Goal: Transaction & Acquisition: Obtain resource

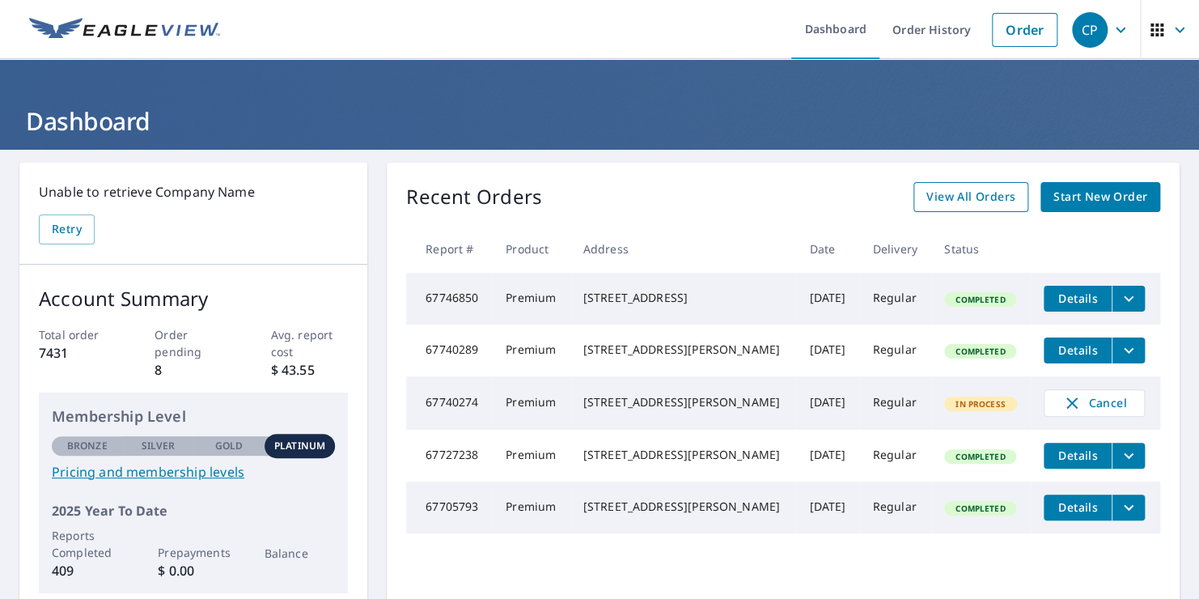
click at [947, 188] on span "View All Orders" at bounding box center [970, 197] width 89 height 20
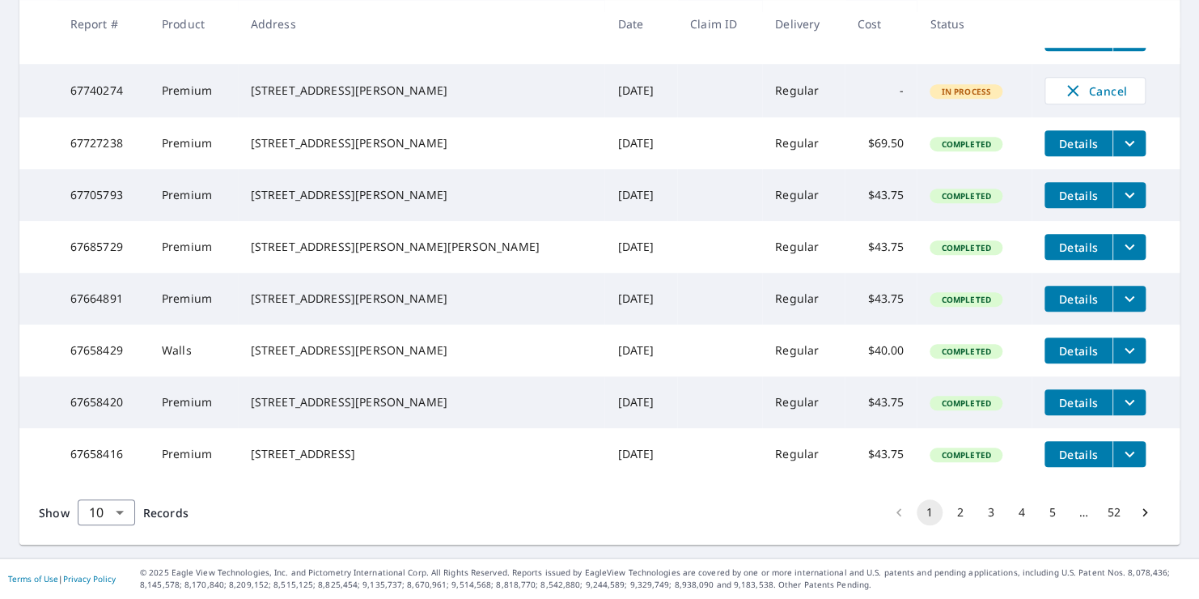
scroll to position [460, 0]
click at [120, 519] on body "CP CP Dashboard Order History Order CP Dashboard / Order History Order History …" at bounding box center [599, 299] width 1199 height 599
click at [94, 534] on li "50" at bounding box center [105, 535] width 57 height 29
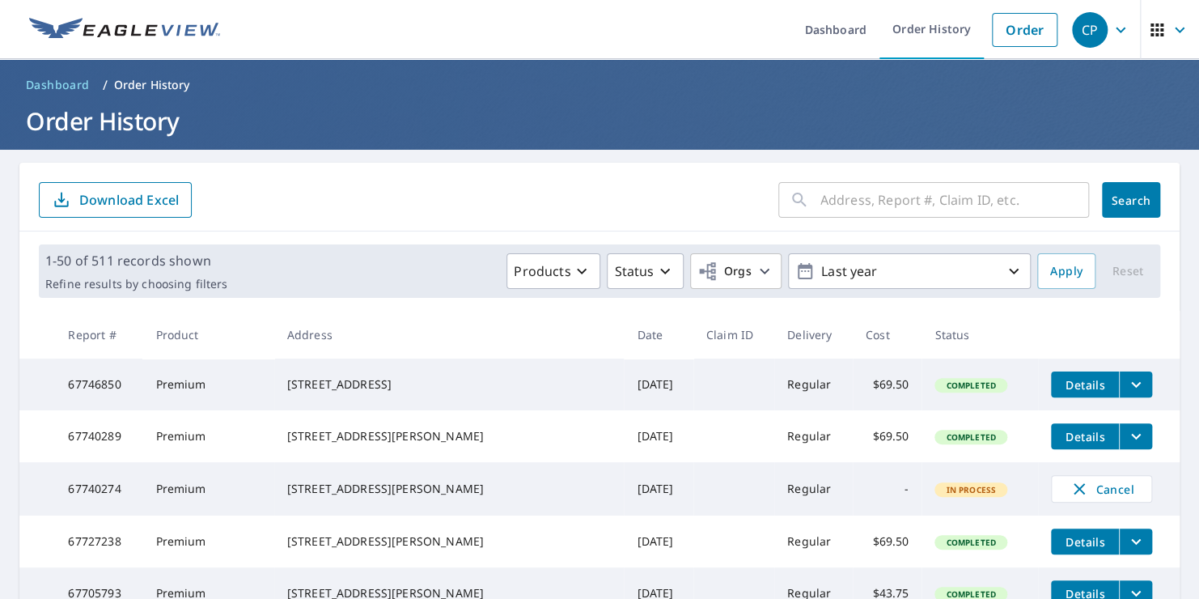
click at [887, 201] on input "text" at bounding box center [954, 199] width 269 height 45
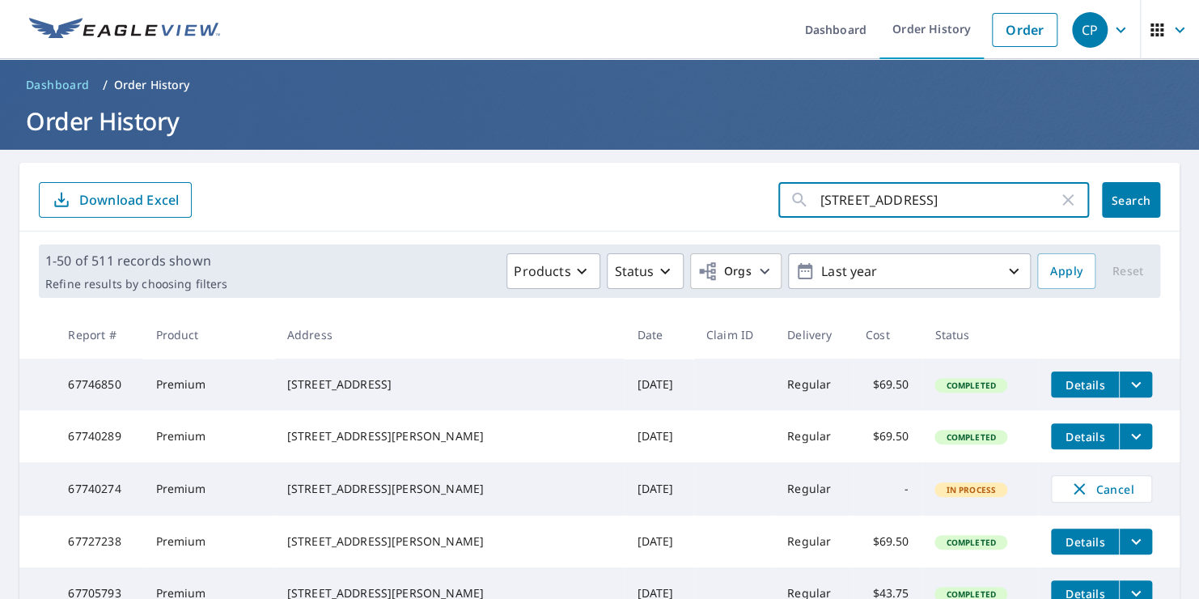
type input "[STREET_ADDRESS]"
click at [1121, 194] on span "Search" at bounding box center [1131, 200] width 32 height 15
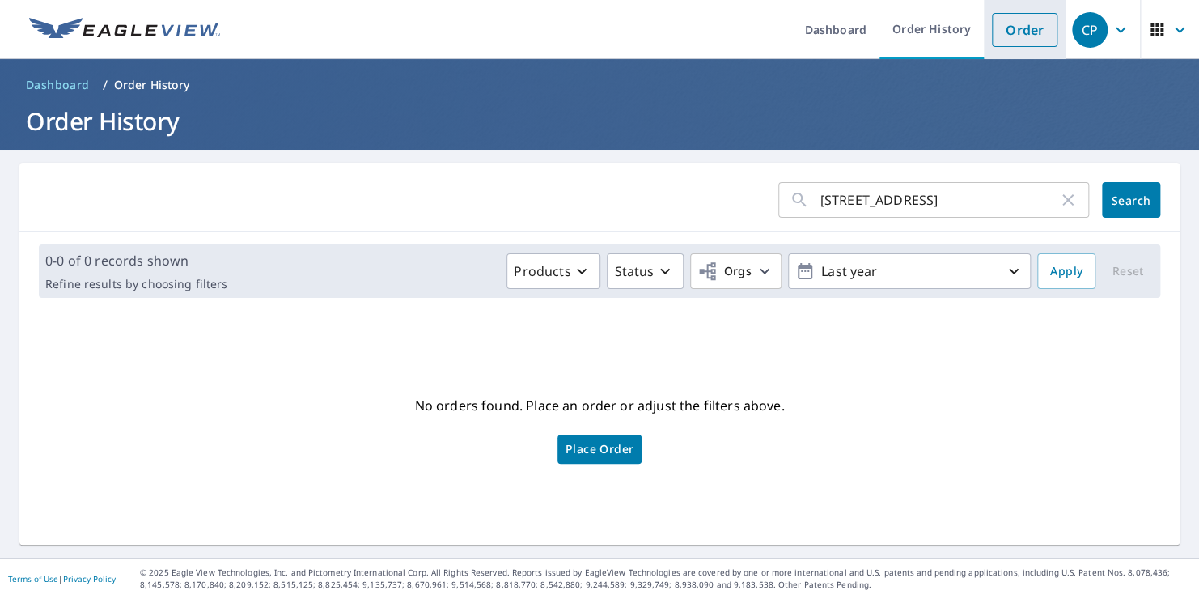
click at [1001, 36] on link "Order" at bounding box center [1025, 30] width 66 height 34
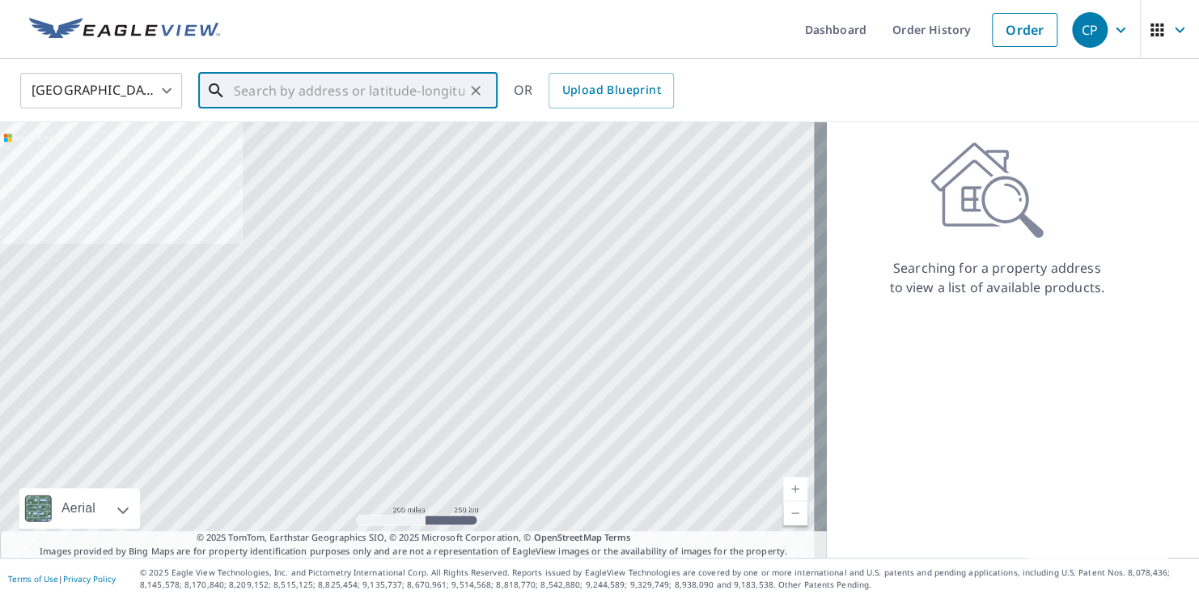
click at [238, 94] on input "text" at bounding box center [349, 90] width 231 height 45
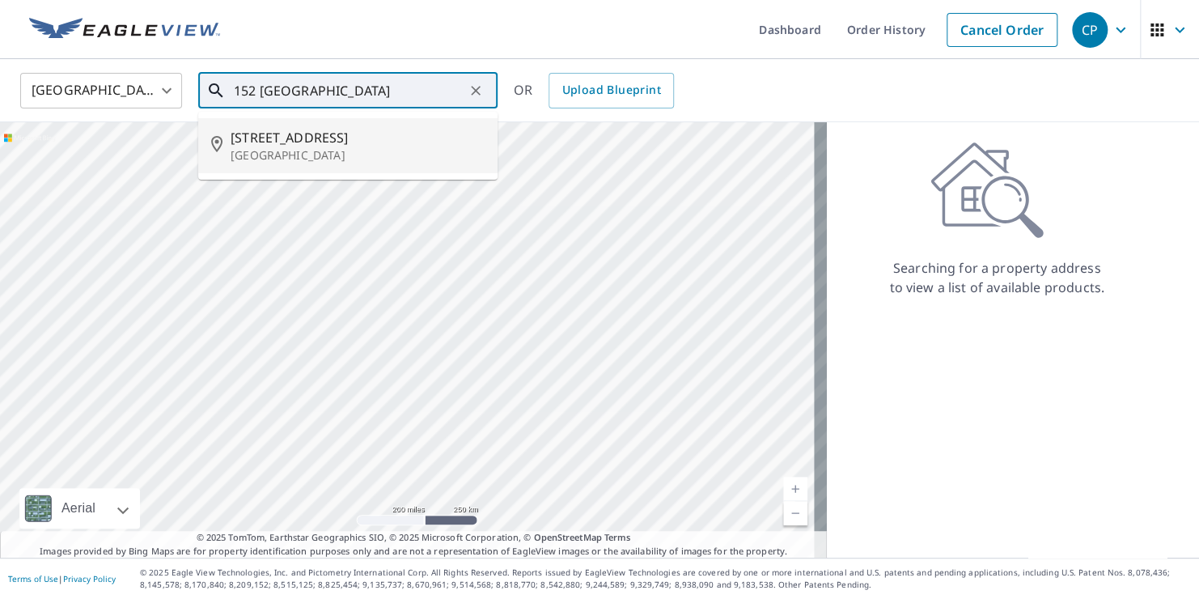
click at [218, 131] on li "[STREET_ADDRESS]" at bounding box center [347, 145] width 299 height 55
type input "[STREET_ADDRESS]"
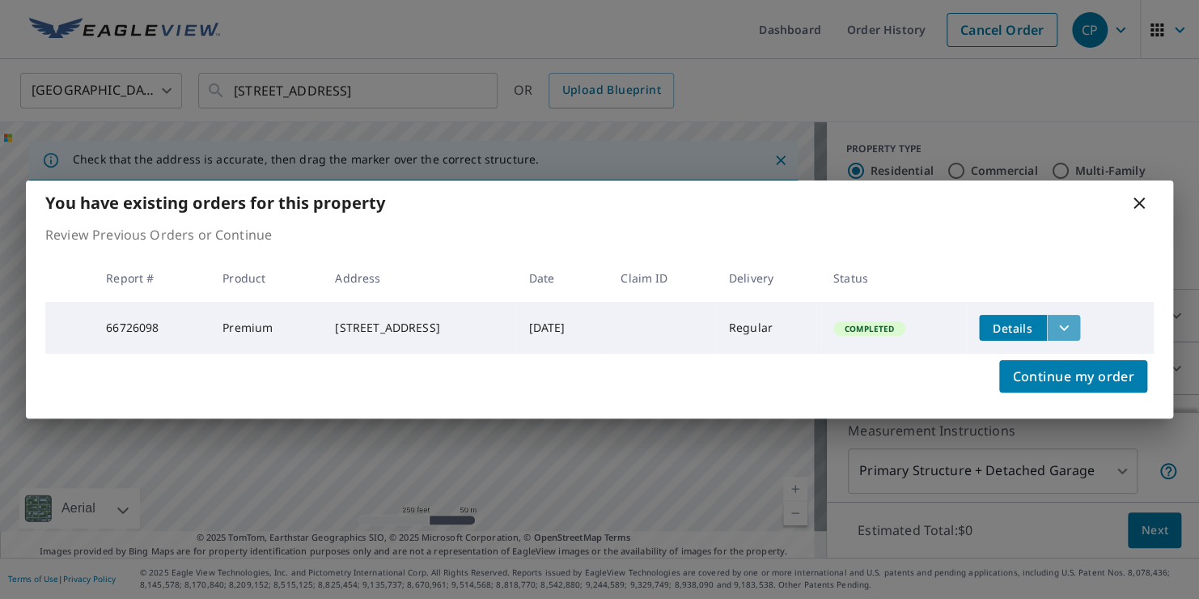
click at [1073, 324] on icon "filesDropdownBtn-66726098" at bounding box center [1063, 327] width 19 height 19
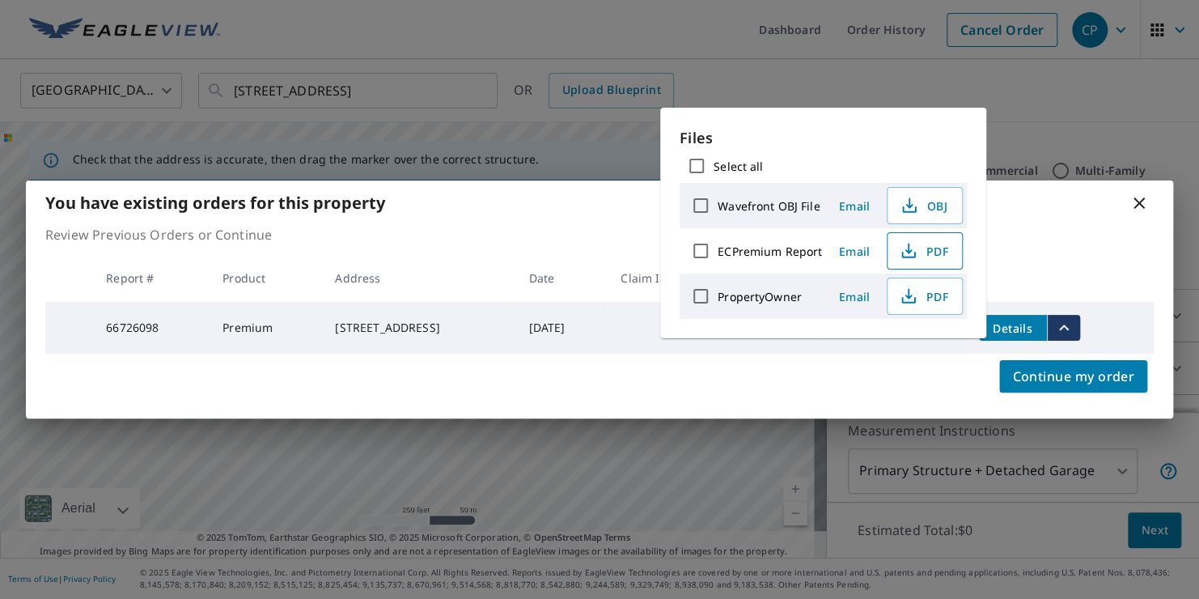
click at [940, 256] on span "PDF" at bounding box center [923, 250] width 52 height 19
